Goal: Information Seeking & Learning: Learn about a topic

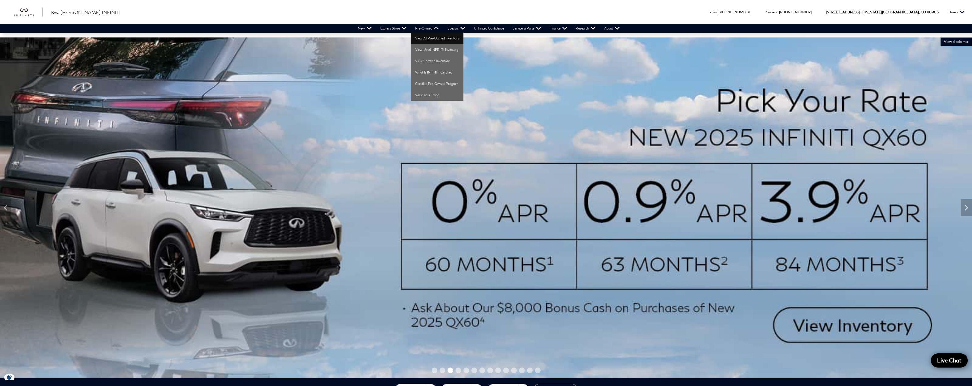
click at [429, 37] on link "View All Pre-Owned Inventory" at bounding box center [437, 38] width 52 height 11
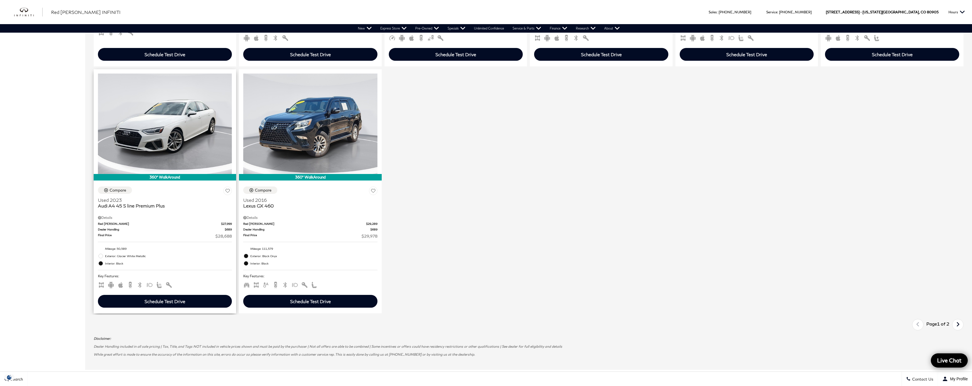
scroll to position [919, 0]
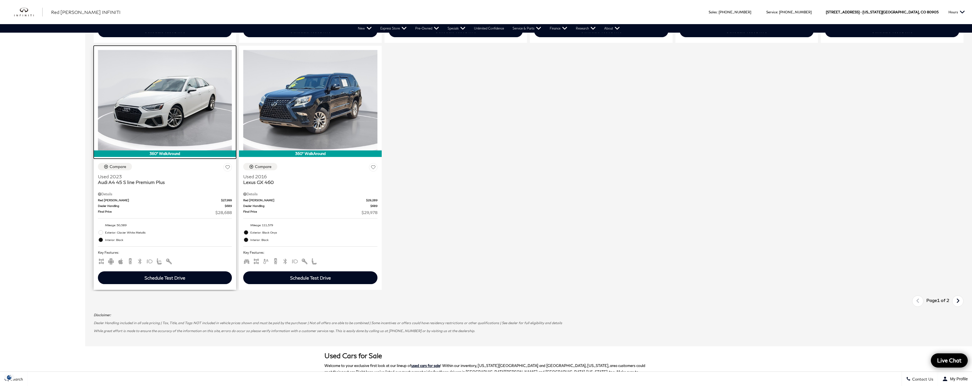
click at [168, 150] on img at bounding box center [165, 100] width 134 height 100
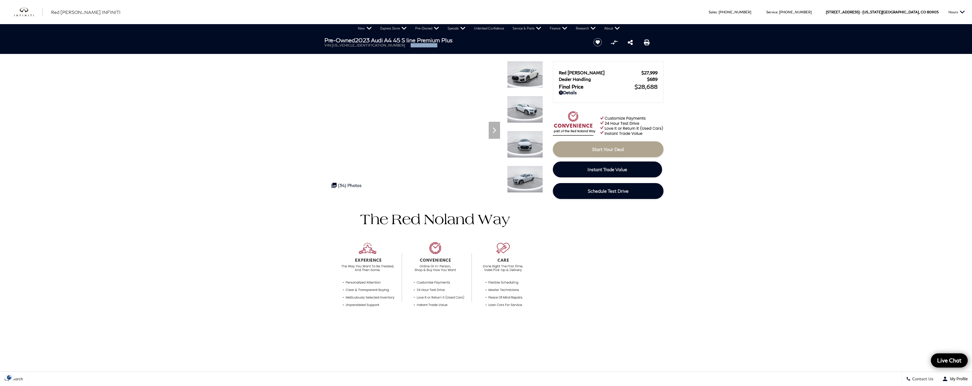
drag, startPoint x: 378, startPoint y: 46, endPoint x: 410, endPoint y: 45, distance: 31.8
click at [410, 45] on ul "VIN: WAUEAAF49PN005971 Stock: UI005971" at bounding box center [454, 45] width 260 height 4
copy li "Stock: UI005971"
click at [362, 69] on link "All New" at bounding box center [376, 66] width 47 height 11
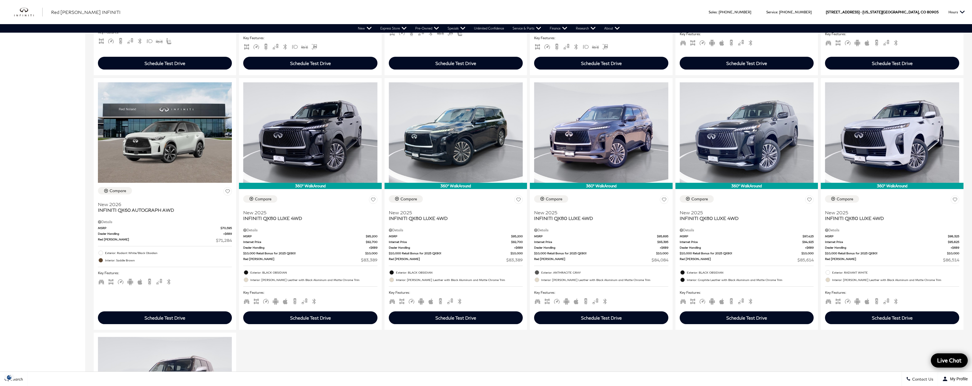
scroll to position [343, 0]
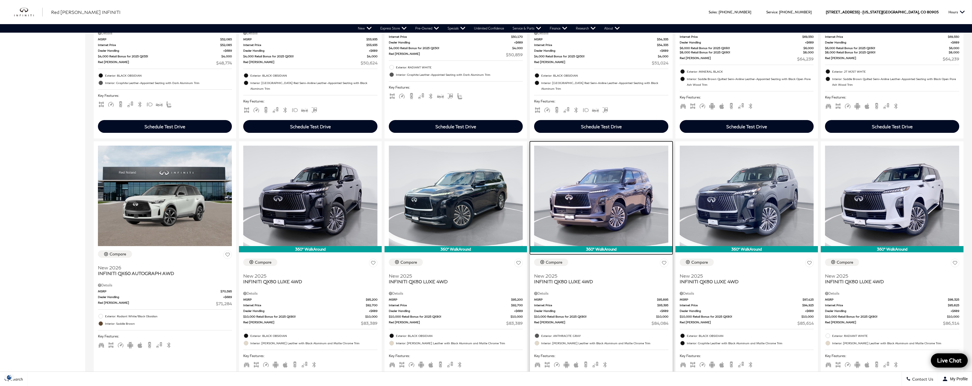
click at [599, 214] on img at bounding box center [601, 196] width 134 height 100
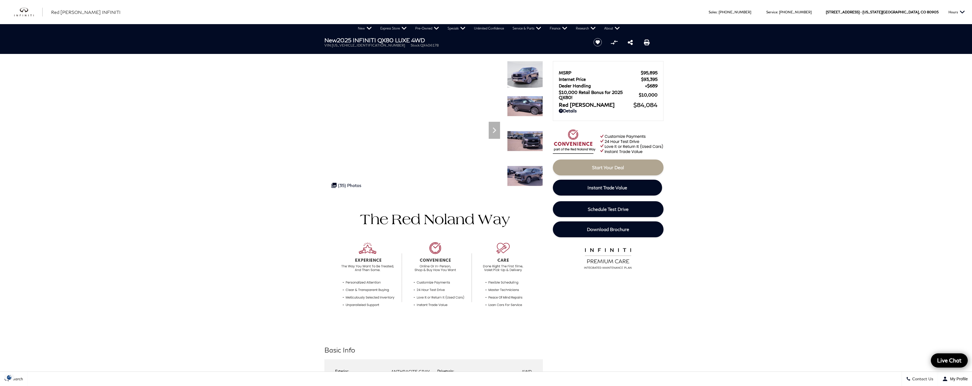
drag, startPoint x: 340, startPoint y: 40, endPoint x: 434, endPoint y: 37, distance: 93.9
click at [434, 37] on h1 "New 2025 INFINITI QX80 LUXE 4WD" at bounding box center [454, 40] width 260 height 6
copy h1 "2025 INFINITI QX80 LUXE 4WD"
click at [410, 44] on span "Stock:" at bounding box center [415, 45] width 10 height 4
drag, startPoint x: 376, startPoint y: 45, endPoint x: 410, endPoint y: 45, distance: 34.9
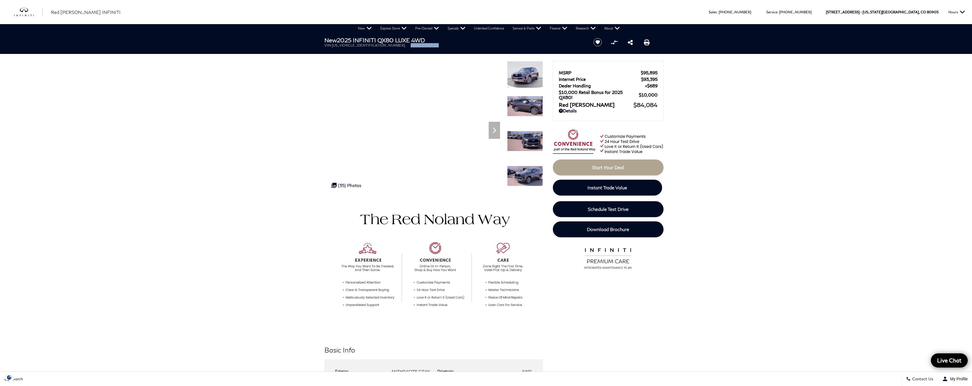
click at [410, 45] on ul "VIN: [US_VEHICLE_IDENTIFICATION_NUMBER] Stock: QX406178" at bounding box center [454, 45] width 260 height 4
copy li "Stock: QX406178"
